Goal: Task Accomplishment & Management: Use online tool/utility

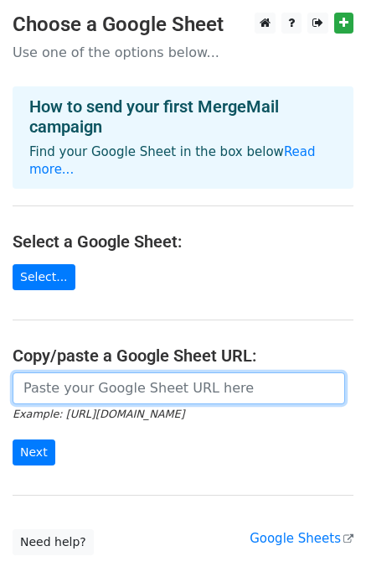
click at [95, 372] on input "url" at bounding box center [179, 388] width 333 height 32
paste input "https://docs.google.com/spreadsheets/d/1jln_rSDcD9S_Qa1LOdBcjClYA8ML6ge_TLcCEXj…"
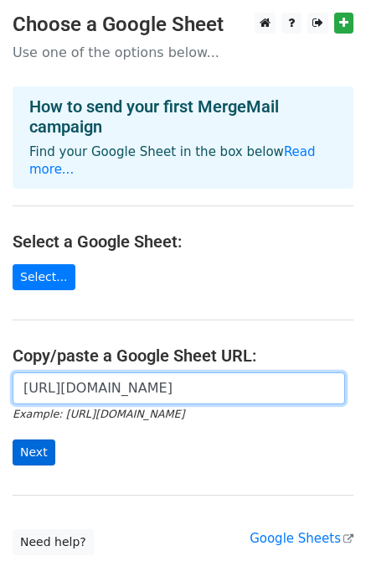
type input "https://docs.google.com/spreadsheets/d/1jln_rSDcD9S_Qa1LOdBcjClYA8ML6ge_TLcCEXj…"
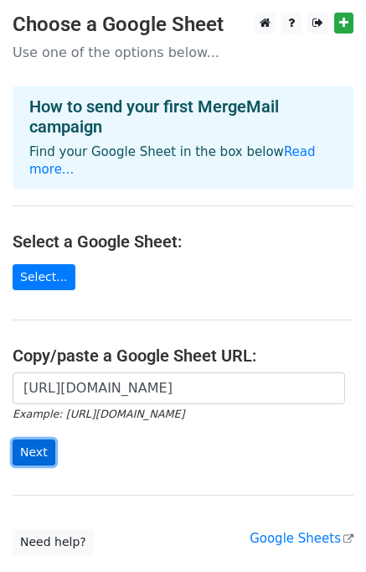
click at [30, 439] on input "Next" at bounding box center [34, 452] width 43 height 26
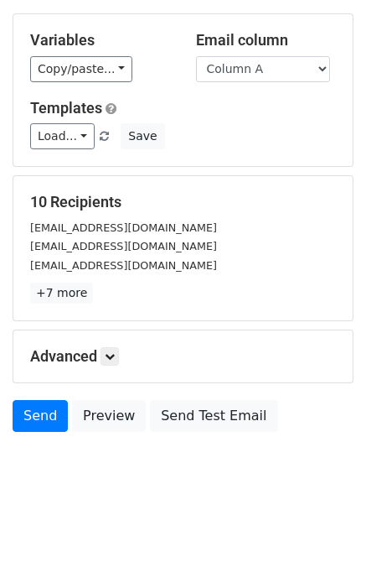
scroll to position [144, 0]
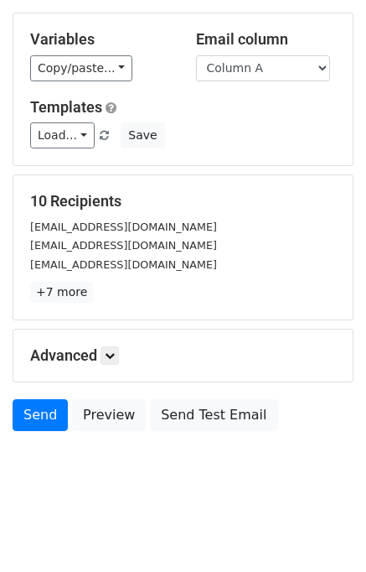
click at [112, 367] on div "Advanced Tracking Track Opens UTM Codes Track Clicks Filters Only include sprea…" at bounding box center [183, 356] width 340 height 52
click at [114, 354] on icon at bounding box center [110, 356] width 10 height 10
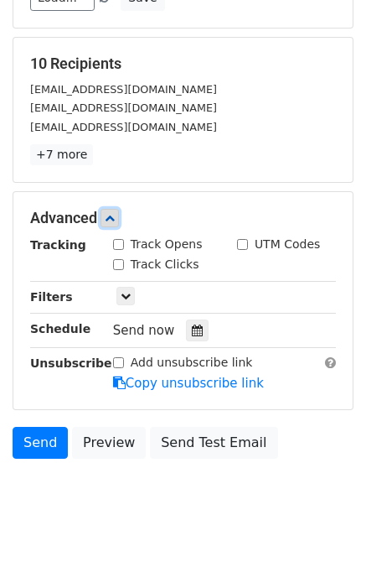
scroll to position [289, 0]
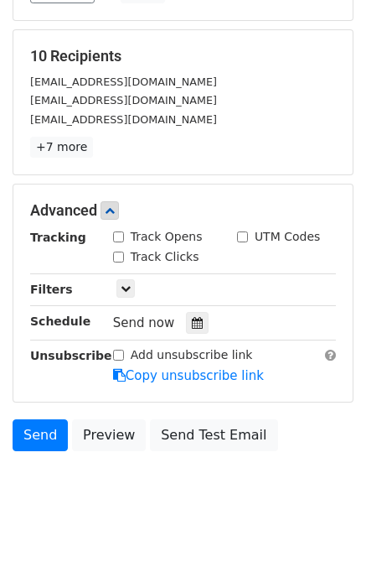
drag, startPoint x: 120, startPoint y: 233, endPoint x: 125, endPoint y: 256, distance: 23.2
click at [122, 234] on input "Track Opens" at bounding box center [118, 236] width 11 height 11
checkbox input "true"
click at [122, 254] on input "Track Clicks" at bounding box center [118, 257] width 11 height 11
checkbox input "true"
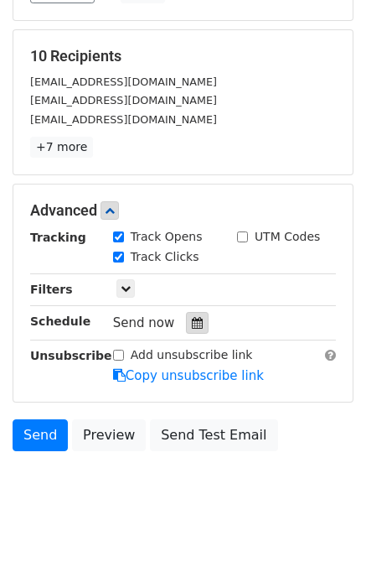
click at [188, 327] on div at bounding box center [197, 323] width 23 height 22
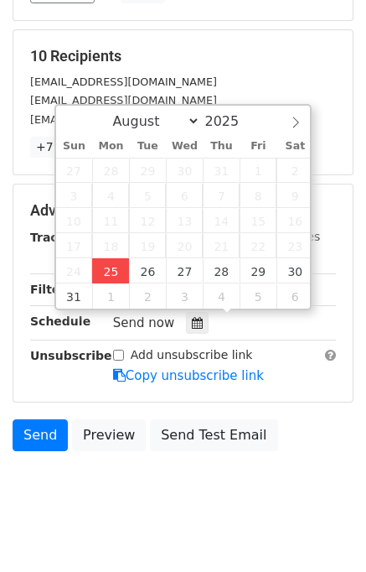
type input "2025-08-25 12:28"
type input "28"
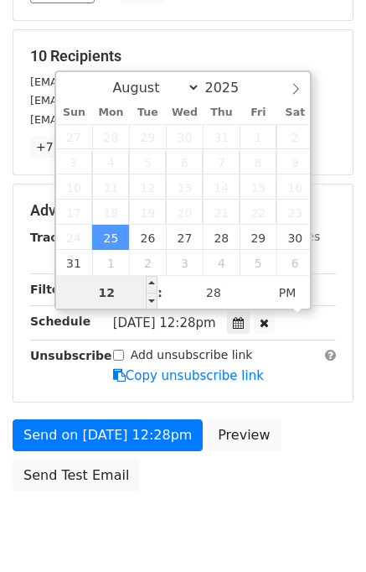
scroll to position [280, 0]
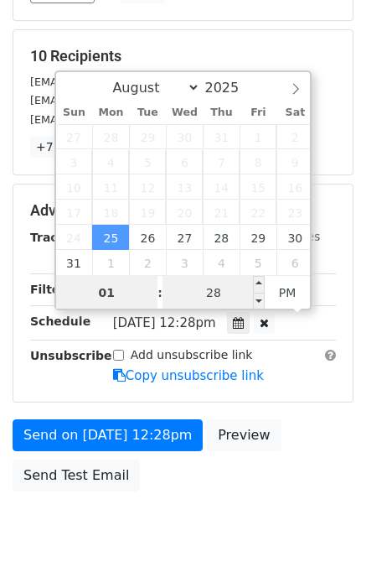
type input "01"
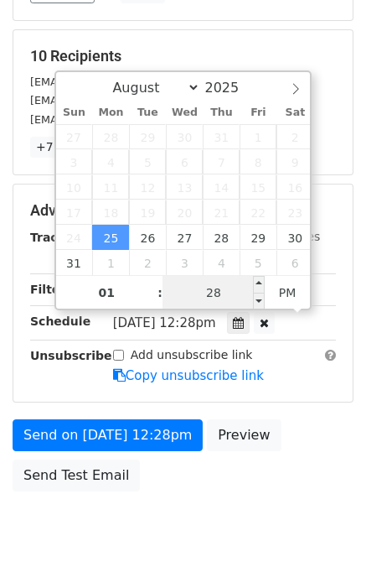
type input "2025-08-25 13:28"
click at [195, 296] on input "28" at bounding box center [214, 293] width 102 height 34
type input "00"
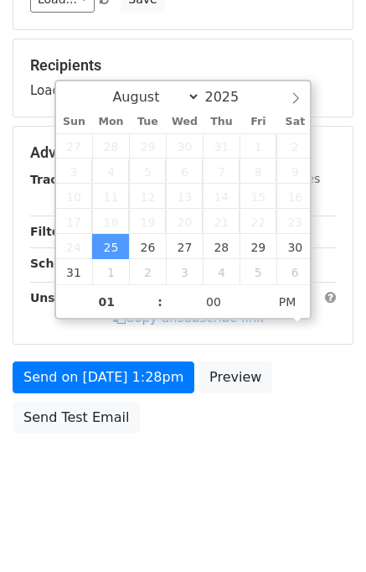
type input "2025-08-25 13:00"
click at [295, 430] on div "Send on Aug 25 at 1:28pm Preview Send Test Email" at bounding box center [183, 401] width 366 height 81
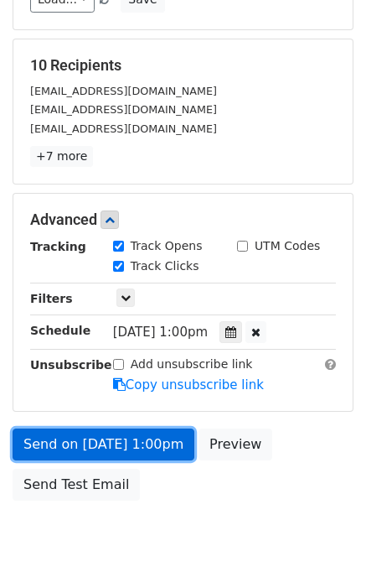
click at [116, 443] on link "Send on Aug 25 at 1:00pm" at bounding box center [104, 445] width 182 height 32
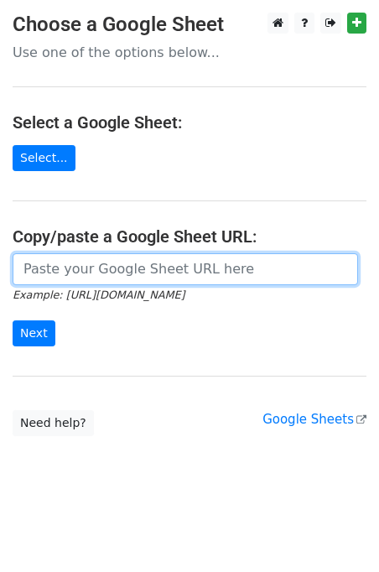
drag, startPoint x: 93, startPoint y: 269, endPoint x: 103, endPoint y: 284, distance: 18.1
click at [93, 268] on input "url" at bounding box center [185, 269] width 345 height 32
type input "https://docs.google.com/spreadsheets/d/1jln_rSDcD9S_Qa1LOdBcjClYA8ML6ge_TLcCEXj…"
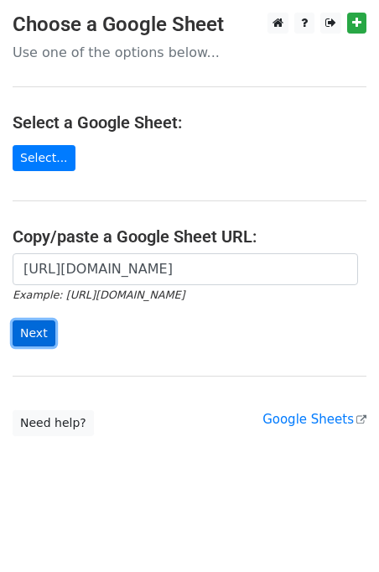
click at [44, 331] on input "Next" at bounding box center [34, 333] width 43 height 26
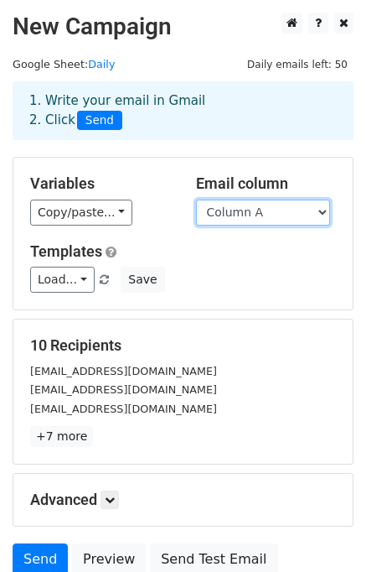
drag, startPoint x: 258, startPoint y: 213, endPoint x: 261, endPoint y: 222, distance: 9.6
click at [258, 213] on select "Column A Column B Column C Column D Column E Column F" at bounding box center [263, 213] width 134 height 26
select select "Column B"
click at [196, 200] on select "Column A Column B Column C Column D Column E Column F" at bounding box center [263, 213] width 134 height 26
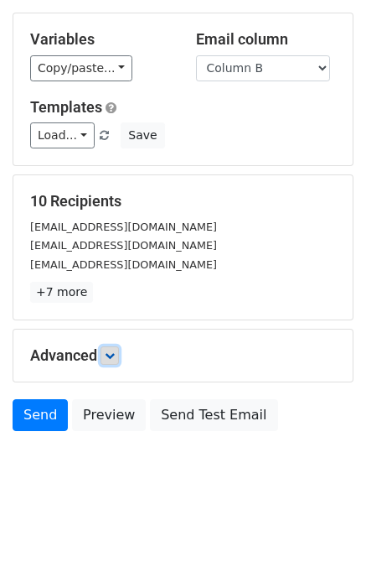
click at [112, 353] on icon at bounding box center [110, 356] width 10 height 10
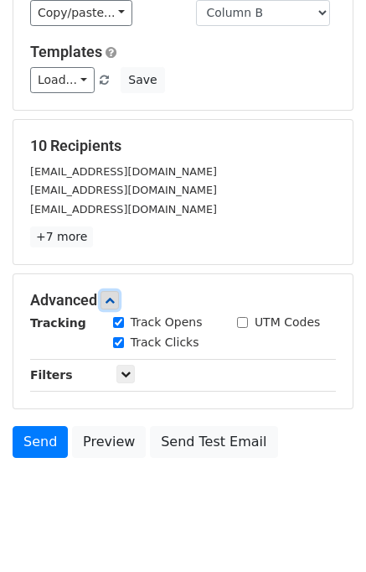
scroll to position [258, 0]
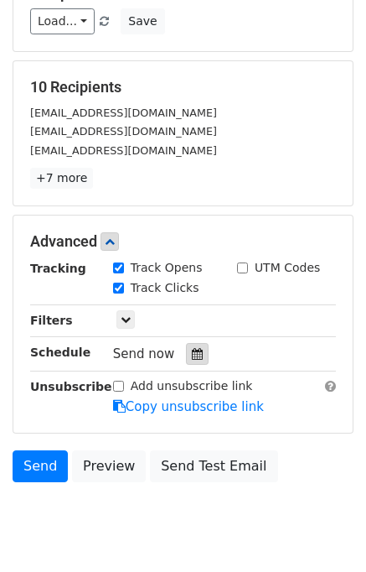
click at [192, 348] on icon at bounding box center [197, 354] width 11 height 12
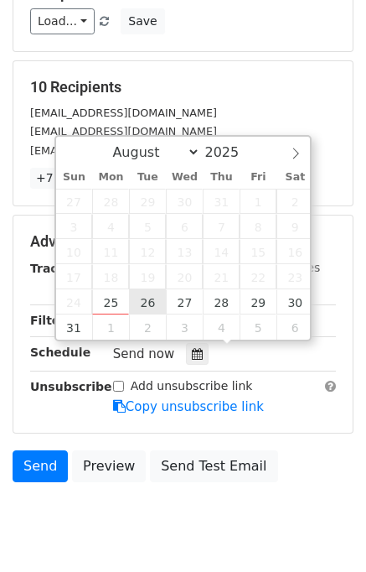
type input "2025-08-26 12:00"
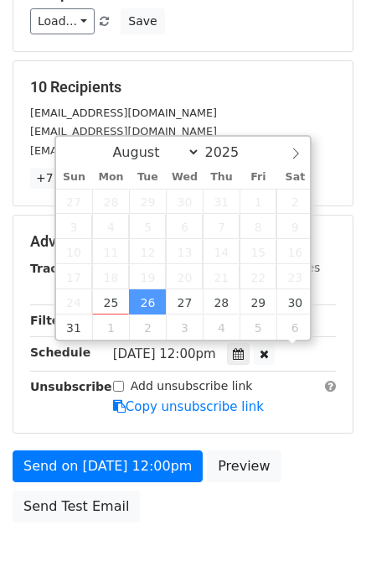
scroll to position [0, 0]
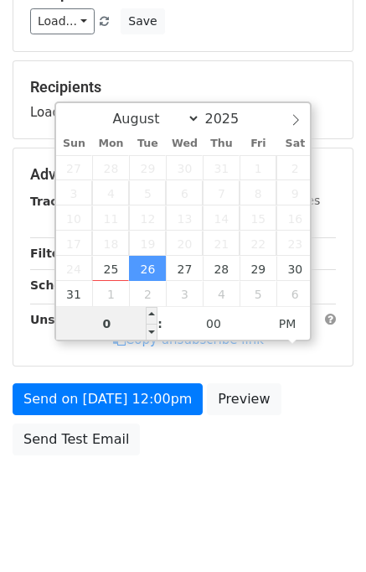
type input "02"
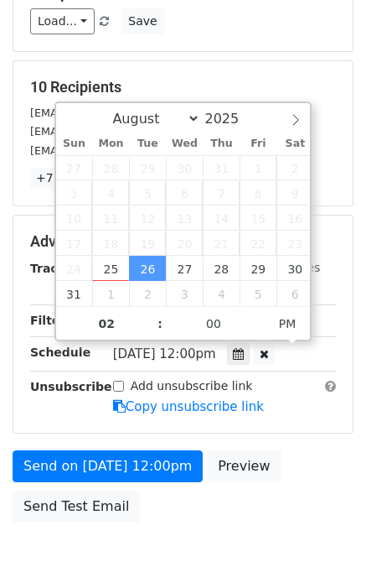
type input "2025-08-26 14:00"
click at [284, 452] on div "Send on Aug 26 at 12:00pm Preview Send Test Email" at bounding box center [183, 490] width 366 height 81
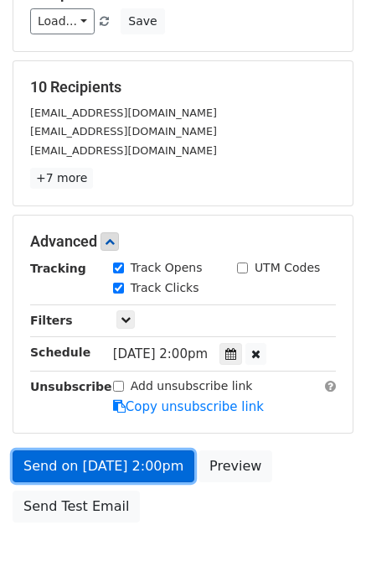
click at [67, 460] on link "Send on Aug 26 at 2:00pm" at bounding box center [104, 466] width 182 height 32
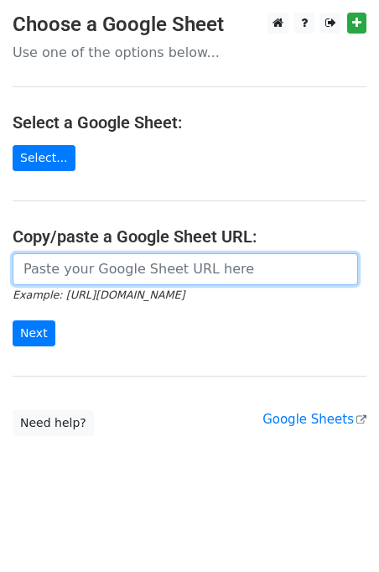
drag, startPoint x: 107, startPoint y: 271, endPoint x: 107, endPoint y: 280, distance: 9.2
click at [107, 271] on input "url" at bounding box center [185, 269] width 345 height 32
type input "[URL][DOMAIN_NAME]"
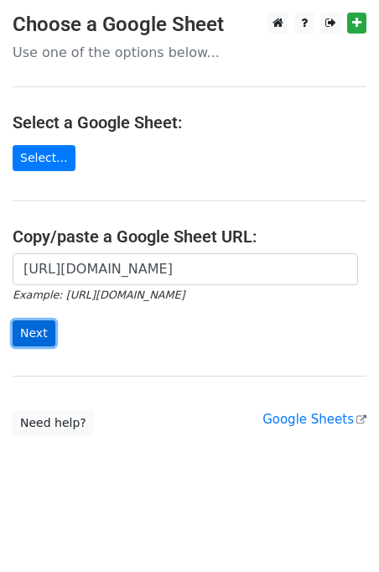
click at [32, 335] on input "Next" at bounding box center [34, 333] width 43 height 26
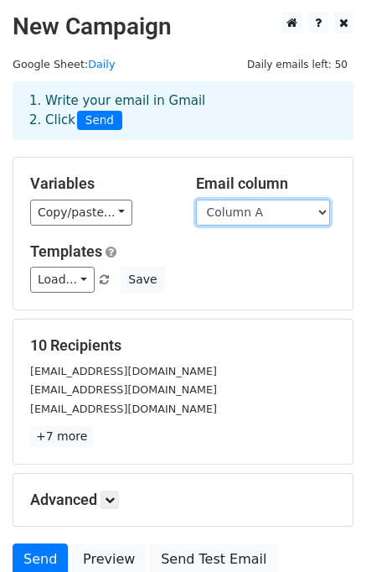
click at [273, 216] on select "Column A Column B Column C Column D Column E Column F" at bounding box center [263, 213] width 134 height 26
select select "Column C"
click at [196, 200] on select "Column A Column B Column C Column D Column E Column F" at bounding box center [263, 213] width 134 height 26
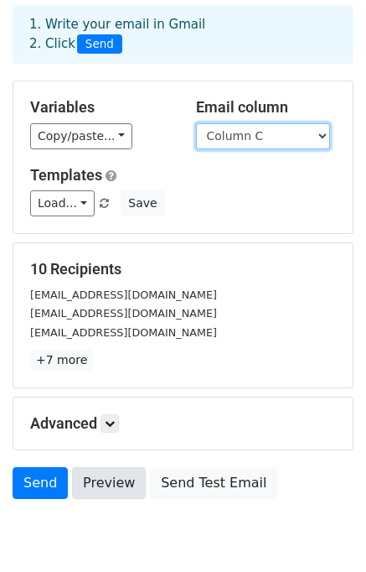
scroll to position [144, 0]
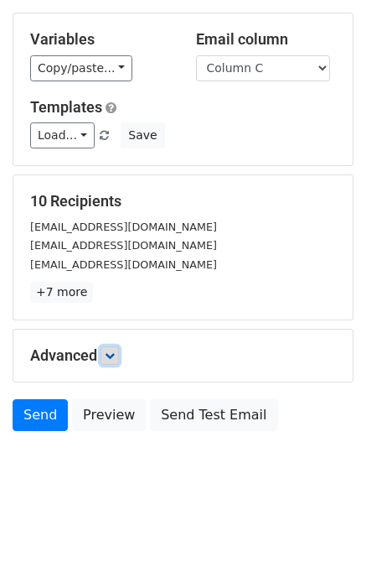
click at [112, 356] on icon at bounding box center [110, 356] width 10 height 10
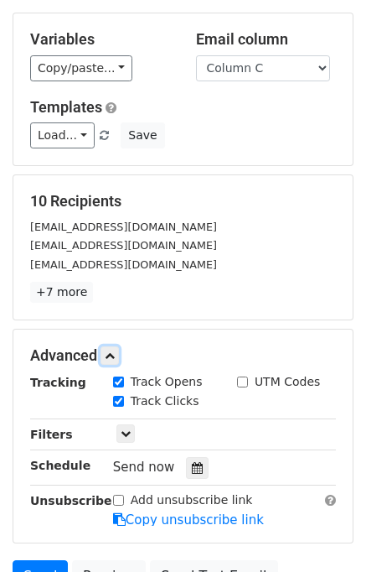
scroll to position [282, 0]
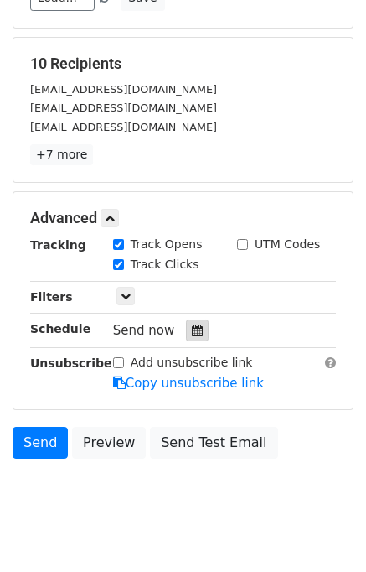
click at [192, 330] on icon at bounding box center [197, 331] width 11 height 12
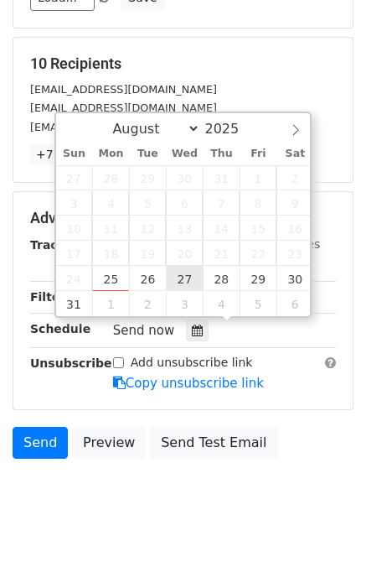
type input "2025-08-27 12:00"
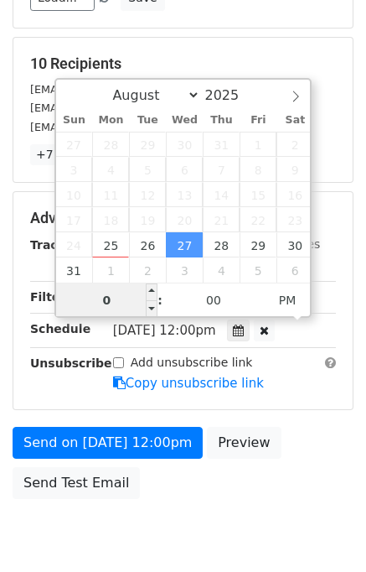
type input "03"
type input "2025-08-27 15:00"
click at [282, 434] on div "Send on Aug 27 at 12:00pm Preview Send Test Email" at bounding box center [183, 467] width 366 height 81
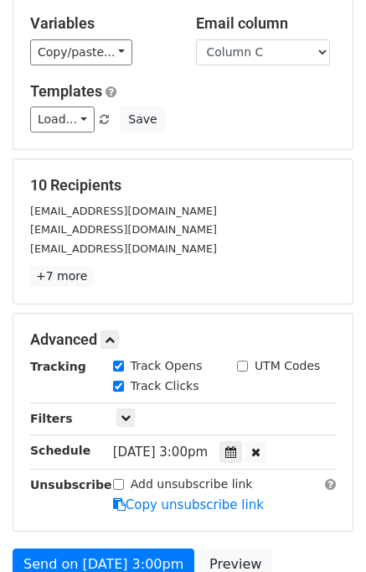
scroll to position [252, 0]
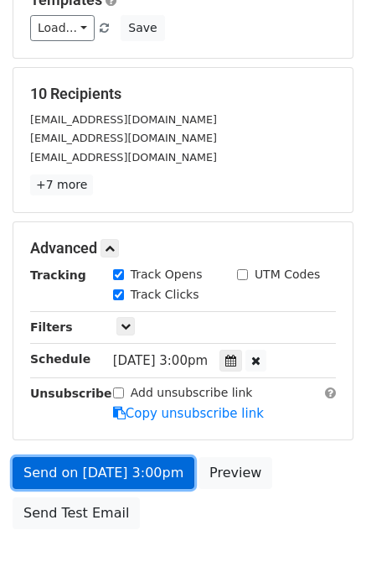
click at [127, 470] on link "Send on Aug 27 at 3:00pm" at bounding box center [104, 473] width 182 height 32
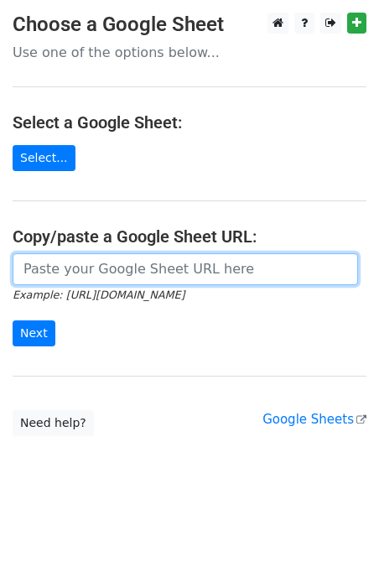
click at [86, 278] on input "url" at bounding box center [185, 269] width 345 height 32
type input "[URL][DOMAIN_NAME]"
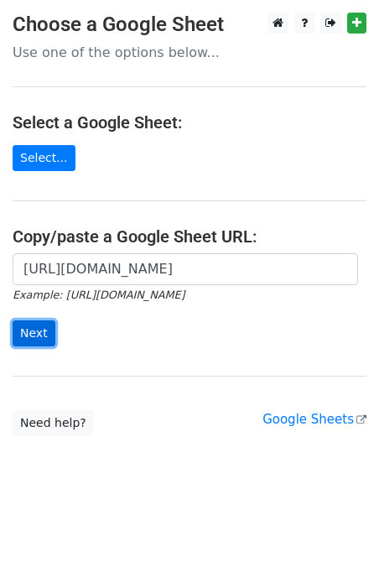
click at [29, 332] on input "Next" at bounding box center [34, 333] width 43 height 26
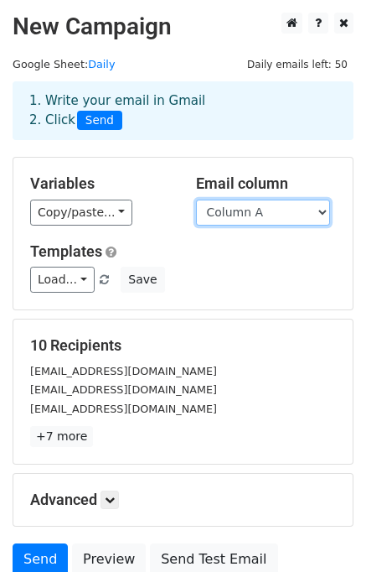
drag, startPoint x: 268, startPoint y: 212, endPoint x: 274, endPoint y: 222, distance: 11.6
click at [268, 212] on select "Column A Column B Column C Column D Column E Column F" at bounding box center [263, 213] width 134 height 26
select select "Column D"
click at [196, 200] on select "Column A Column B Column C Column D Column E Column F" at bounding box center [263, 213] width 134 height 26
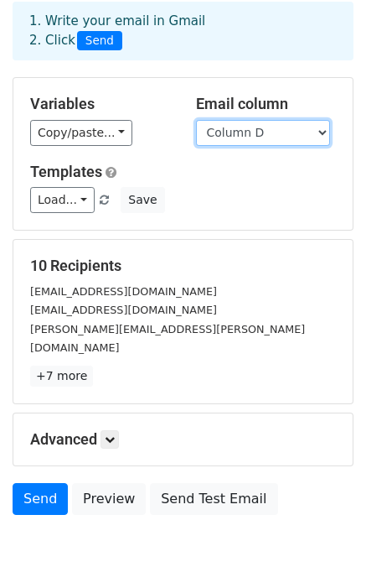
scroll to position [84, 0]
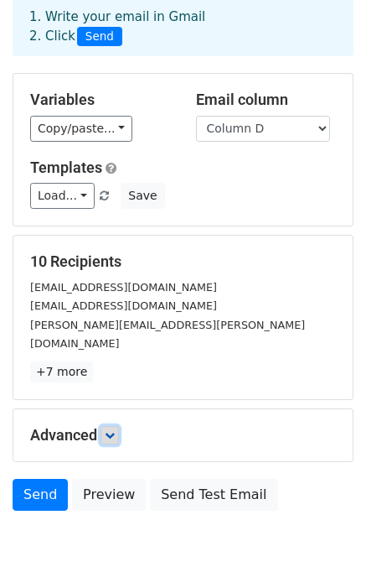
click at [119, 426] on link at bounding box center [110, 435] width 18 height 18
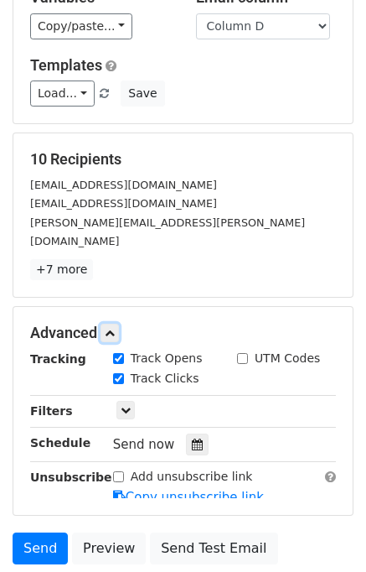
scroll to position [300, 0]
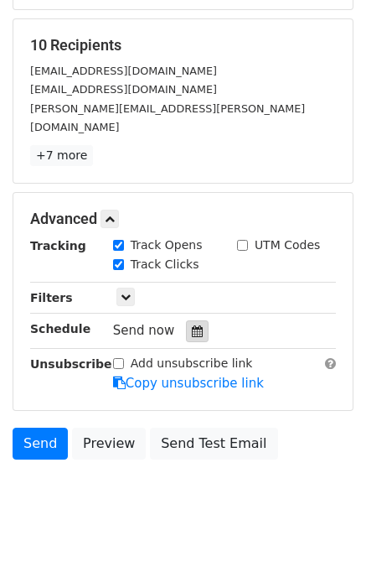
click at [195, 320] on div at bounding box center [197, 331] width 23 height 22
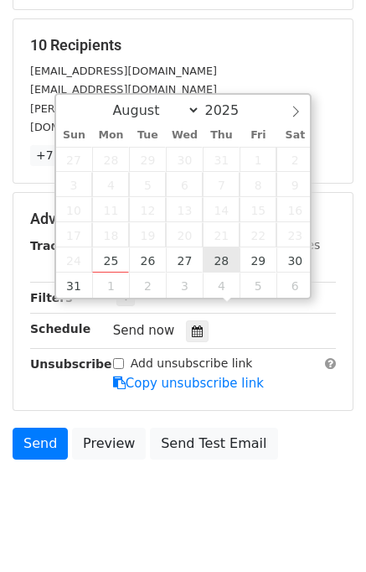
type input "2025-08-28 12:00"
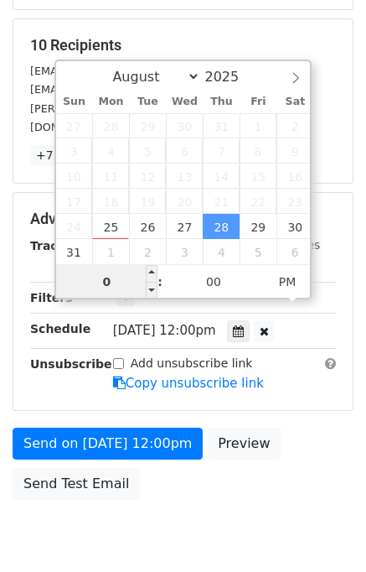
type input "04"
type input "2025-08-28 16:00"
click at [298, 428] on div "Send on Aug 28 at 12:00pm Preview Send Test Email" at bounding box center [183, 468] width 366 height 81
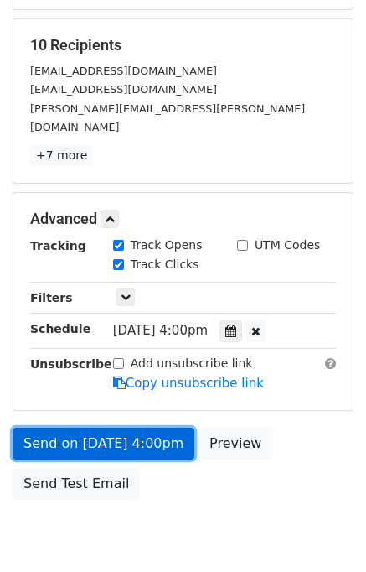
click at [117, 428] on link "Send on Aug 28 at 4:00pm" at bounding box center [104, 444] width 182 height 32
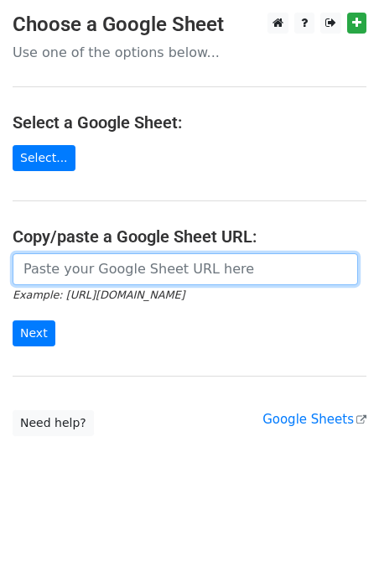
click at [100, 269] on input "url" at bounding box center [185, 269] width 345 height 32
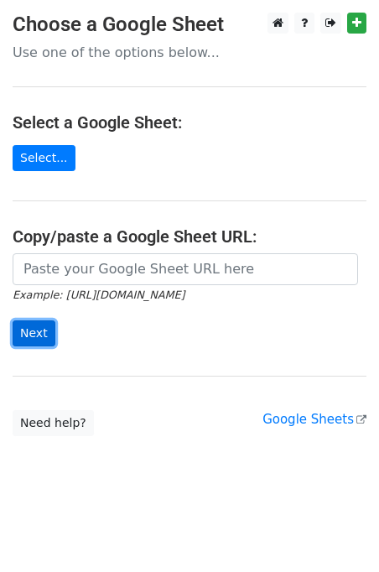
click at [36, 324] on input "Next" at bounding box center [34, 333] width 43 height 26
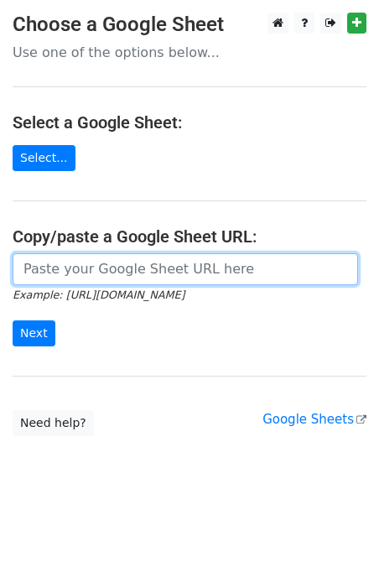
click at [81, 273] on input "url" at bounding box center [185, 269] width 345 height 32
type input "https://docs.google.com/spreadsheets/d/1jln_rSDcD9S_Qa1LOdBcjClYA8ML6ge_TLcCEXj…"
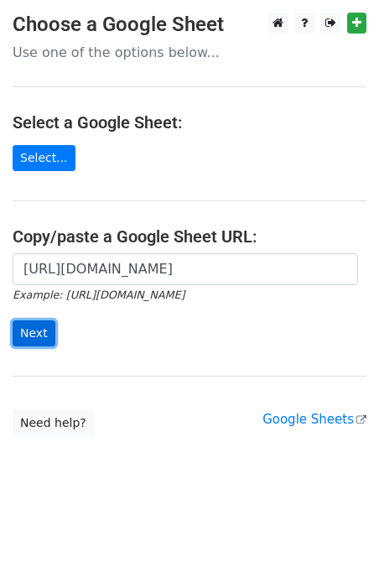
click at [13, 330] on input "Next" at bounding box center [34, 333] width 43 height 26
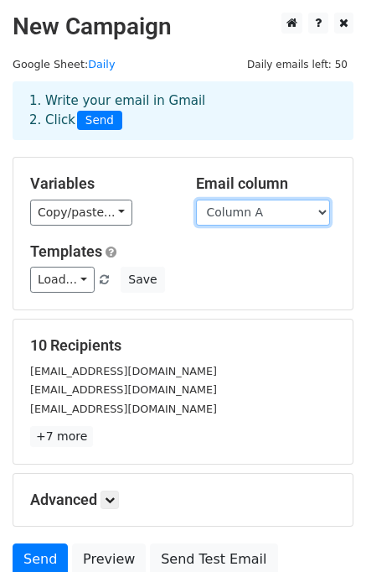
click at [263, 206] on select "Column A Column B Column C Column D Column E Column F" at bounding box center [263, 213] width 134 height 26
select select "Column E"
click at [196, 200] on select "Column A Column B Column C Column D Column E Column F" at bounding box center [263, 213] width 134 height 26
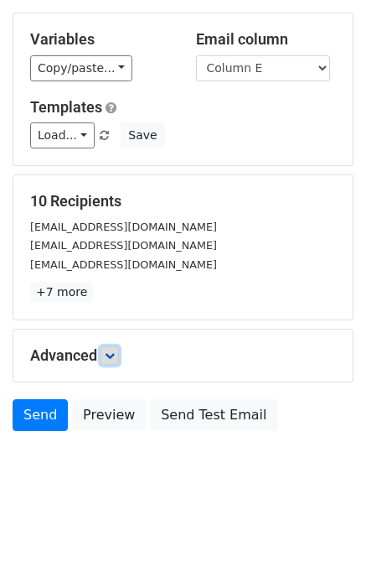
click at [112, 360] on link at bounding box center [110, 355] width 18 height 18
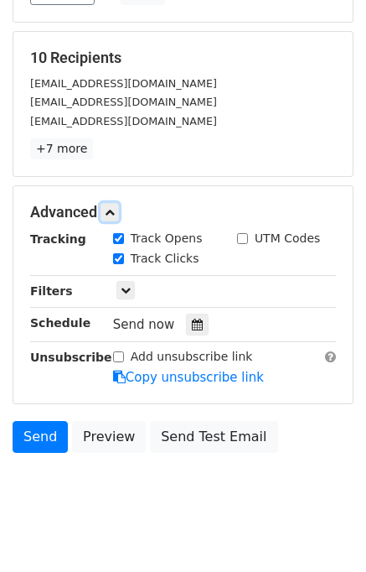
scroll to position [288, 0]
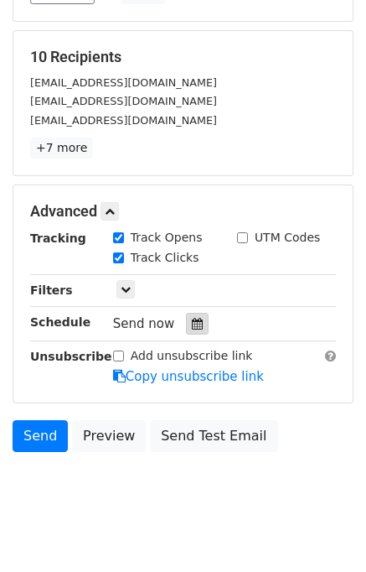
click at [192, 319] on icon at bounding box center [197, 324] width 11 height 12
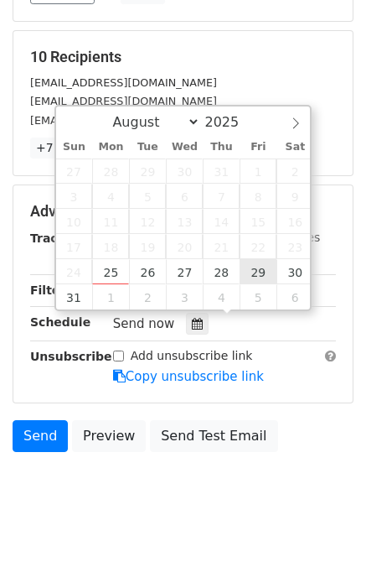
type input "2025-08-29 12:00"
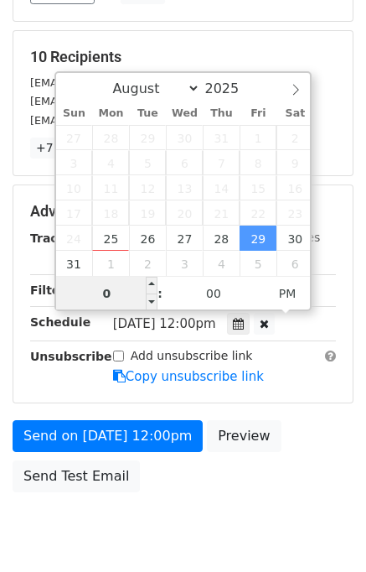
type input "05"
type input "2025-08-29 17:00"
click at [299, 432] on div "Send on Aug 29 at 12:00pm Preview Send Test Email" at bounding box center [183, 460] width 366 height 81
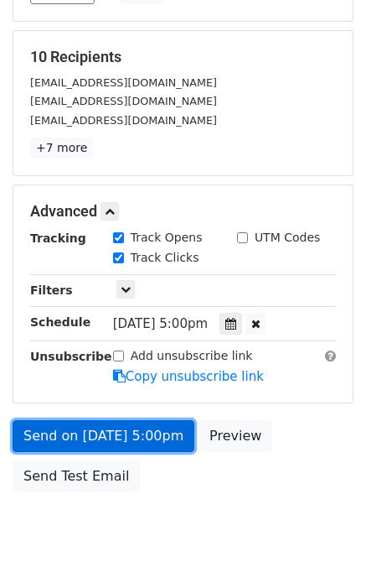
click at [109, 434] on link "Send on Aug 29 at 5:00pm" at bounding box center [104, 436] width 182 height 32
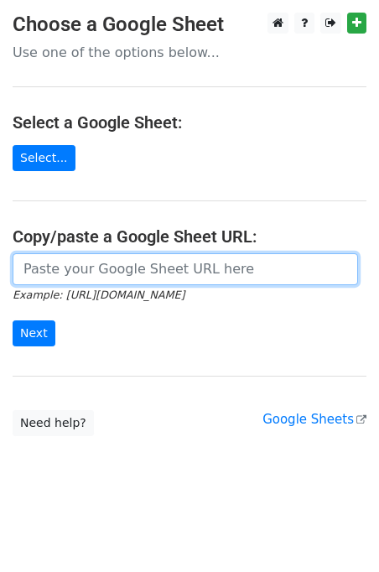
click at [99, 270] on input "url" at bounding box center [185, 269] width 345 height 32
type input "[URL][DOMAIN_NAME]"
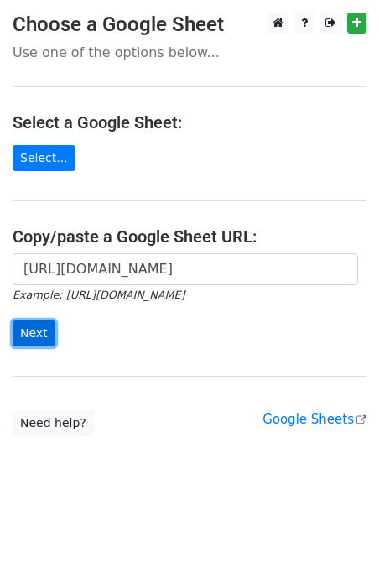
click at [30, 330] on input "Next" at bounding box center [34, 333] width 43 height 26
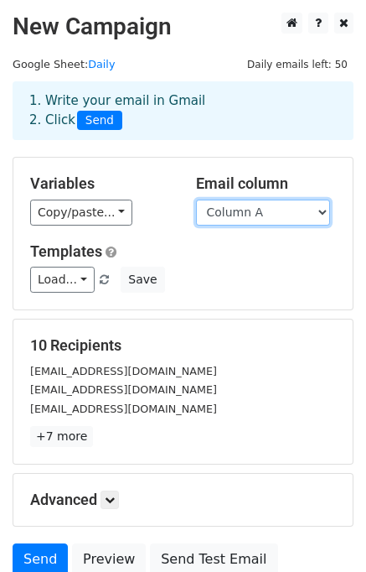
click at [272, 216] on select "Column A Column B Column C Column D Column E Column F" at bounding box center [263, 213] width 134 height 26
select select "Column F"
click at [196, 200] on select "Column A Column B Column C Column D Column E Column F" at bounding box center [263, 213] width 134 height 26
click at [256, 216] on select "Column A Column B Column C Column D Column E Column F" at bounding box center [263, 213] width 134 height 26
click at [196, 200] on select "Column A Column B Column C Column D Column E Column F" at bounding box center [263, 213] width 134 height 26
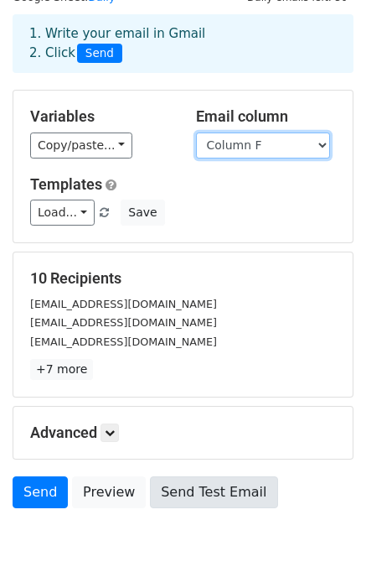
scroll to position [144, 0]
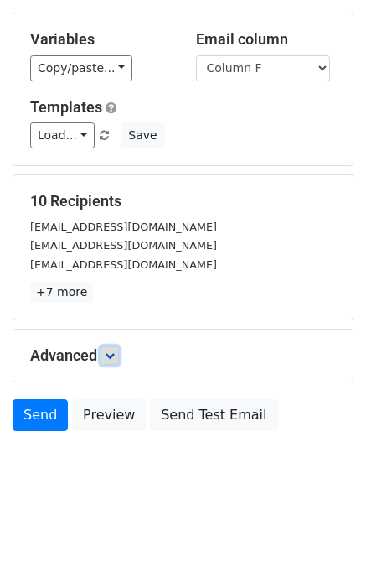
click at [112, 355] on icon at bounding box center [110, 356] width 10 height 10
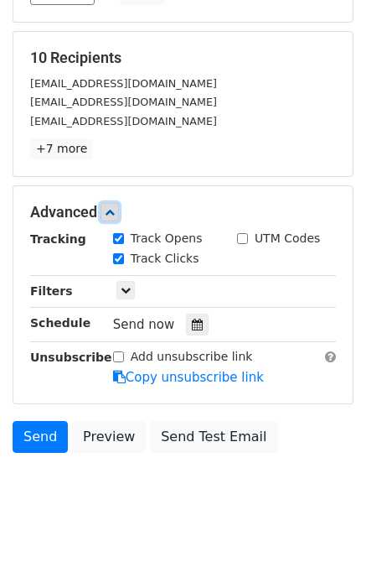
scroll to position [288, 0]
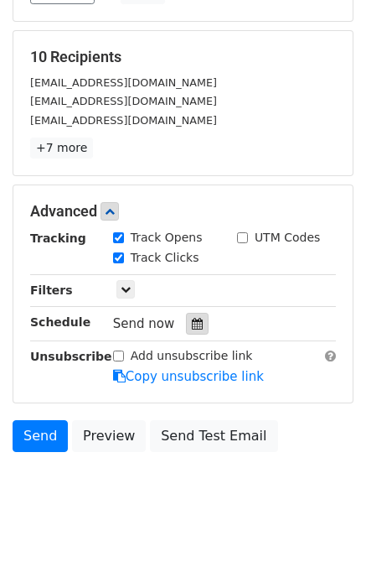
click at [192, 322] on icon at bounding box center [197, 324] width 11 height 12
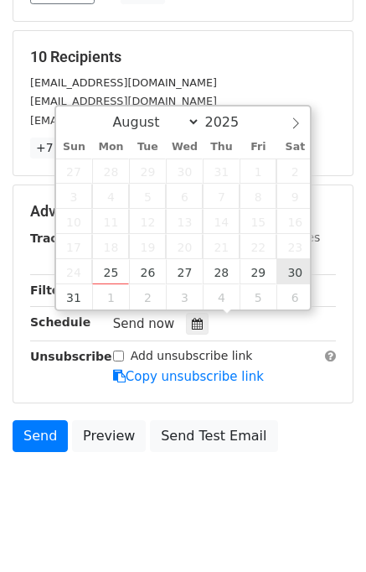
type input "[DATE] 12:00"
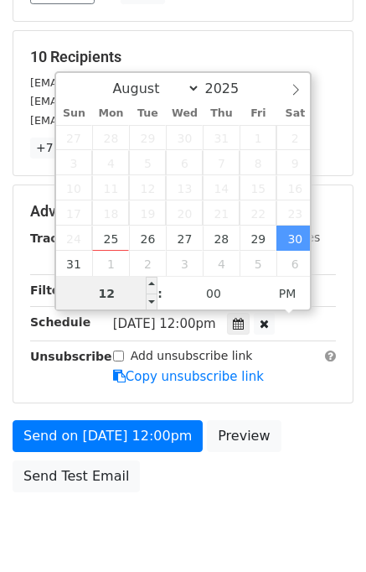
scroll to position [280, 0]
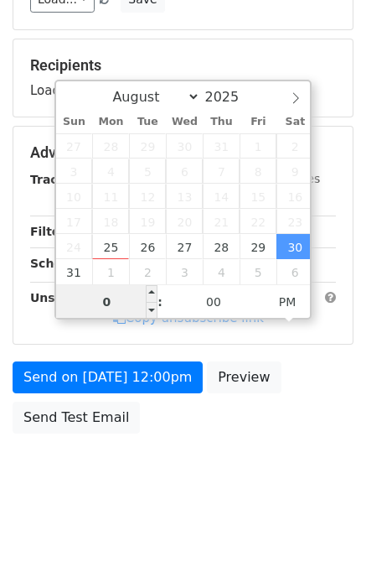
type input "06"
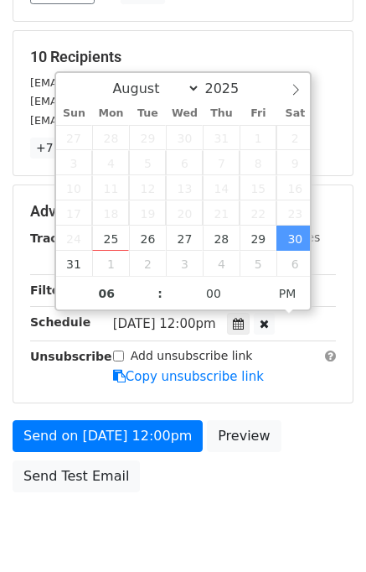
type input "[DATE] 18:00"
click at [307, 464] on div "Send on [DATE] 12:00pm Preview Send Test Email" at bounding box center [183, 460] width 366 height 81
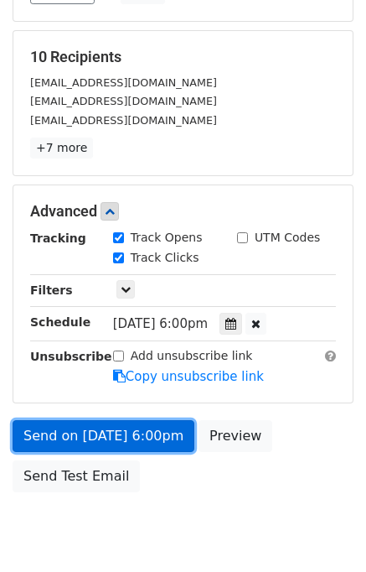
click at [112, 435] on link "Send on [DATE] 6:00pm" at bounding box center [104, 436] width 182 height 32
